Goal: Navigation & Orientation: Find specific page/section

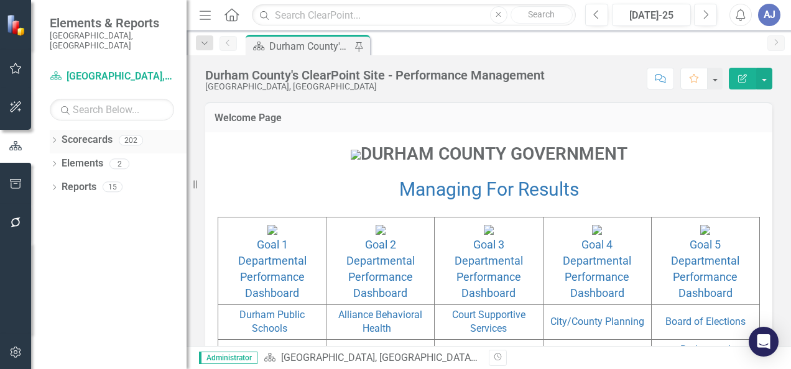
click at [58, 132] on div "Dropdown Scorecards 202" at bounding box center [118, 142] width 137 height 24
click at [52, 138] on icon "Dropdown" at bounding box center [54, 141] width 9 height 7
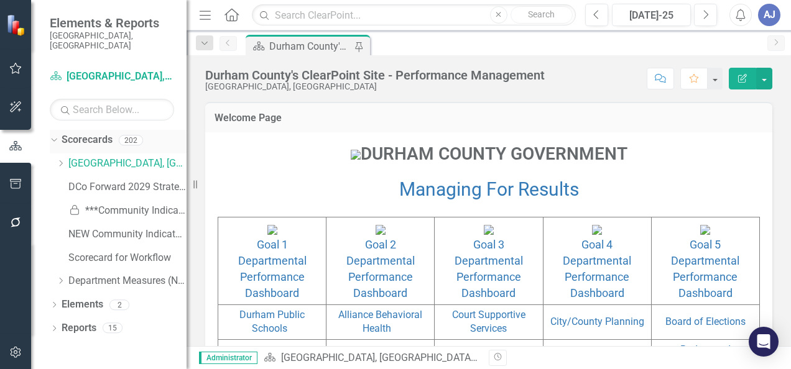
click at [52, 136] on icon "Dropdown" at bounding box center [52, 140] width 7 height 9
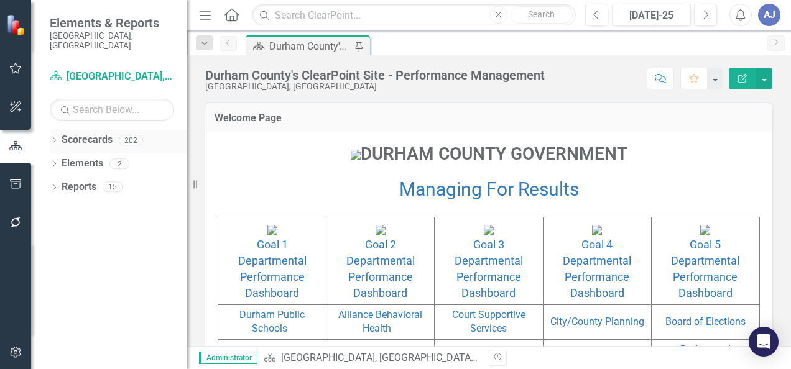
click at [55, 140] on div "Dropdown Scorecards 202" at bounding box center [118, 142] width 137 height 24
click at [59, 130] on div "Dropdown Scorecards 202" at bounding box center [118, 142] width 137 height 24
click at [56, 138] on icon "Dropdown" at bounding box center [54, 141] width 9 height 7
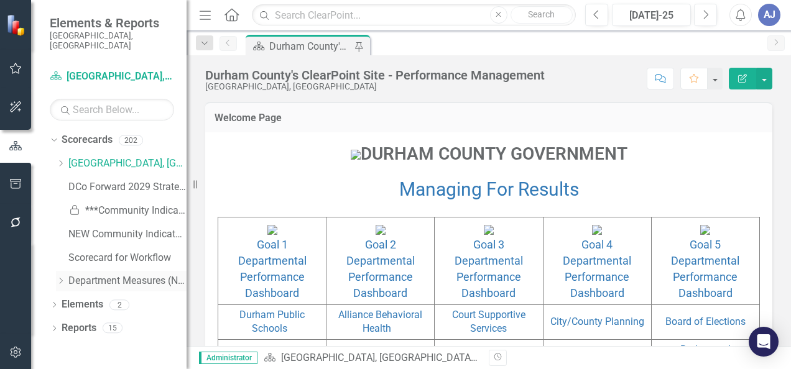
click at [60, 277] on icon "Dropdown" at bounding box center [60, 280] width 9 height 7
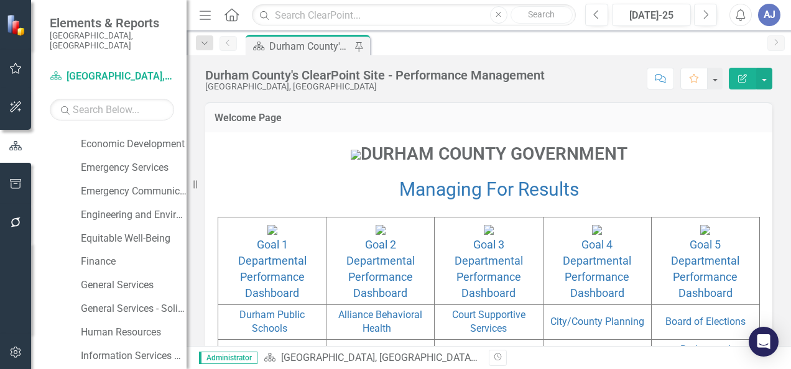
scroll to position [468, 0]
click at [138, 279] on link "General Services" at bounding box center [134, 284] width 106 height 14
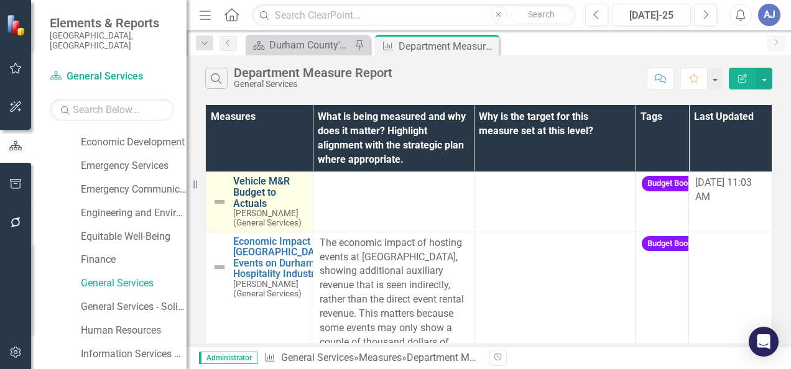
click at [256, 198] on link "Vehicle M&R Budget to Actuals" at bounding box center [269, 192] width 73 height 33
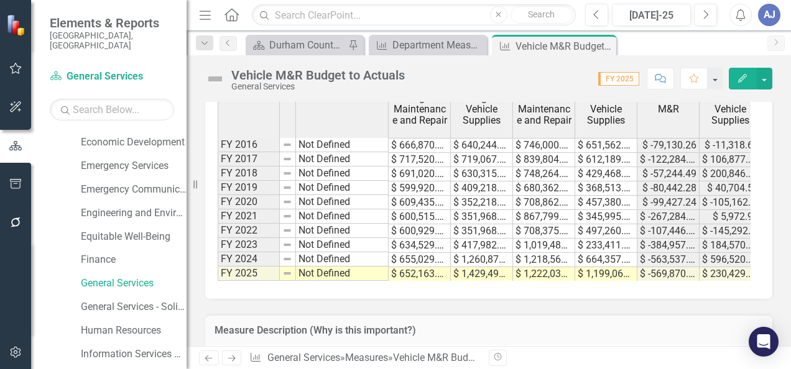
scroll to position [441, 0]
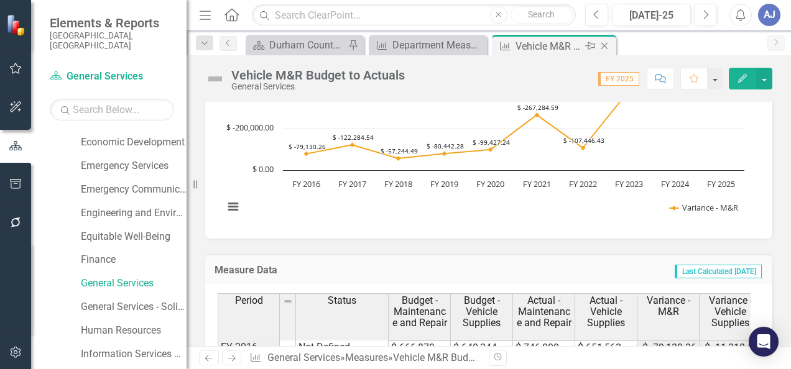
click at [608, 44] on icon "Close" at bounding box center [604, 46] width 12 height 10
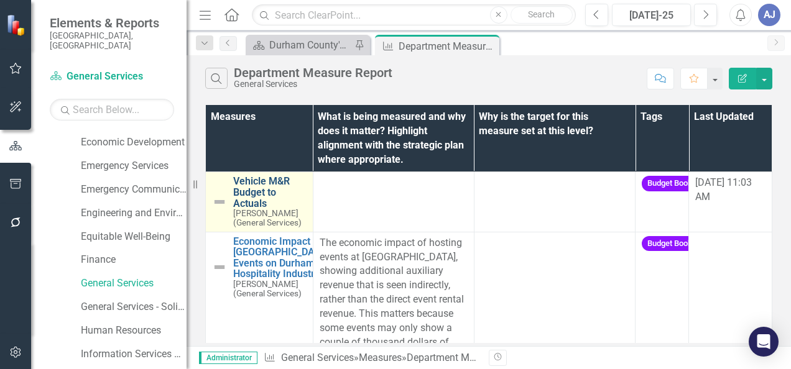
click at [256, 193] on link "Vehicle M&R Budget to Actuals" at bounding box center [269, 192] width 73 height 33
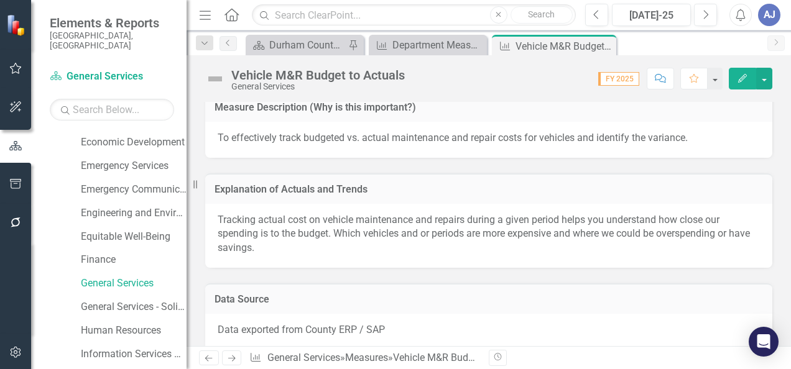
scroll to position [921, 0]
